Goal: Task Accomplishment & Management: Use online tool/utility

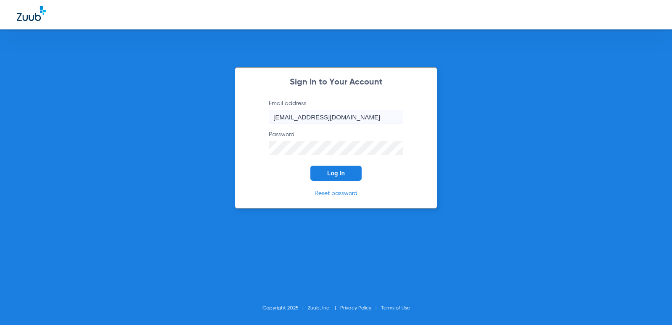
click at [334, 173] on span "Log In" at bounding box center [336, 173] width 18 height 7
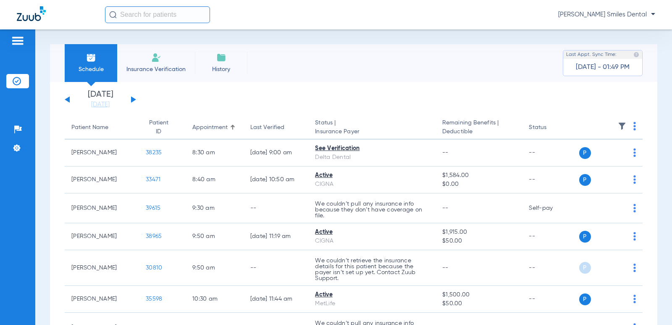
click at [158, 63] on li "Insurance Verification" at bounding box center [156, 63] width 78 height 38
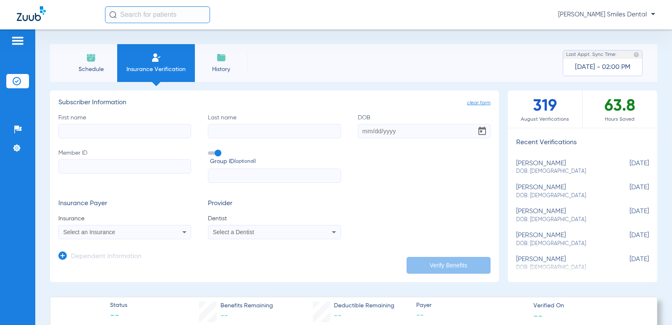
click at [535, 165] on div "[PERSON_NAME] DOB: [DEMOGRAPHIC_DATA]" at bounding box center [561, 168] width 91 height 16
type input "[PERSON_NAME]"
type input "[DATE]"
type input "W282042453"
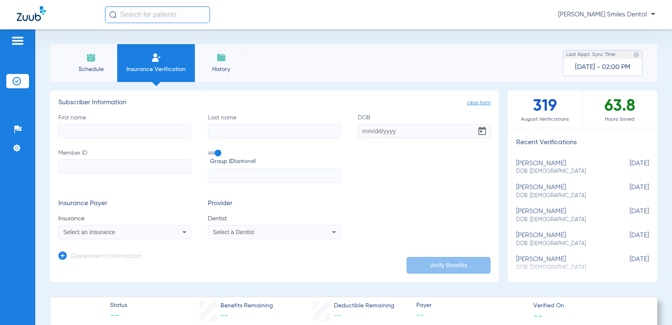
type input "737387"
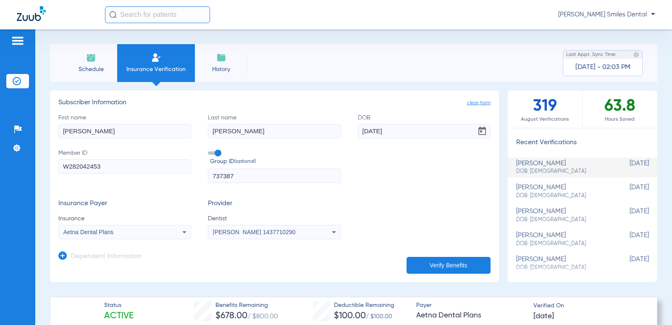
click at [84, 61] on li "Schedule" at bounding box center [91, 63] width 53 height 38
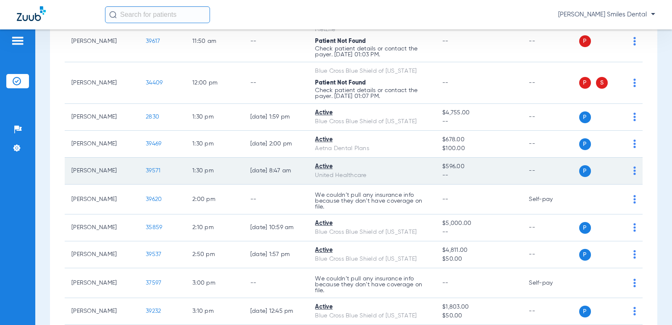
scroll to position [420, 0]
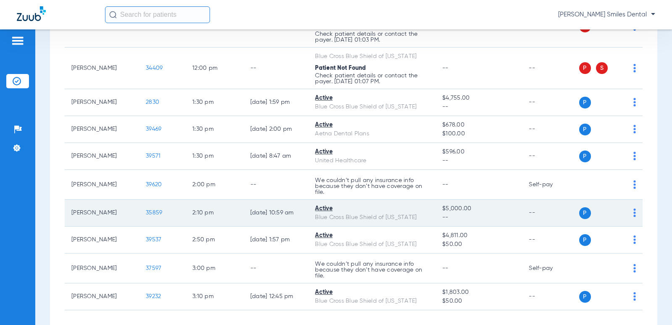
click at [282, 219] on td "[DATE] 10:59 AM" at bounding box center [276, 213] width 65 height 27
click at [150, 214] on span "35859" at bounding box center [154, 213] width 16 height 6
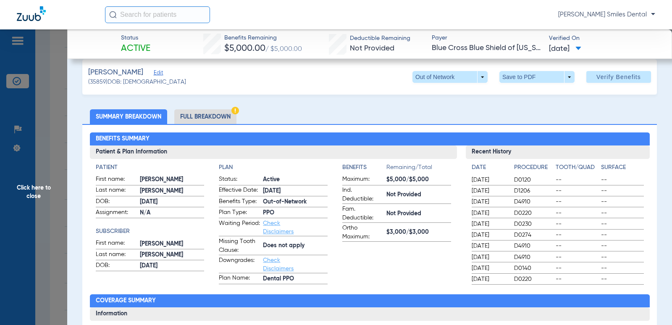
scroll to position [0, 0]
